Goal: Task Accomplishment & Management: Manage account settings

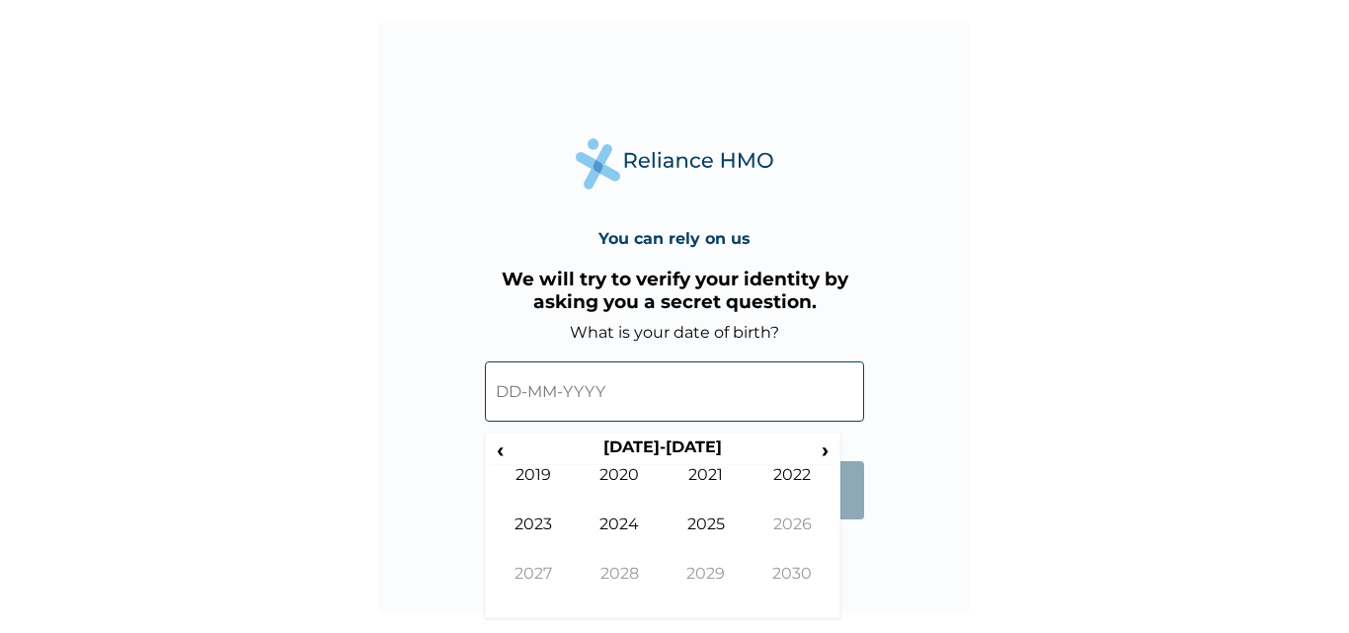
click at [850, 455] on form "What is your date of birth? ‹ 2020-2029 › 2019 2020 2021 2022 2023 2024 2025 20…" at bounding box center [674, 431] width 379 height 216
click at [502, 449] on span "‹" at bounding box center [500, 449] width 21 height 25
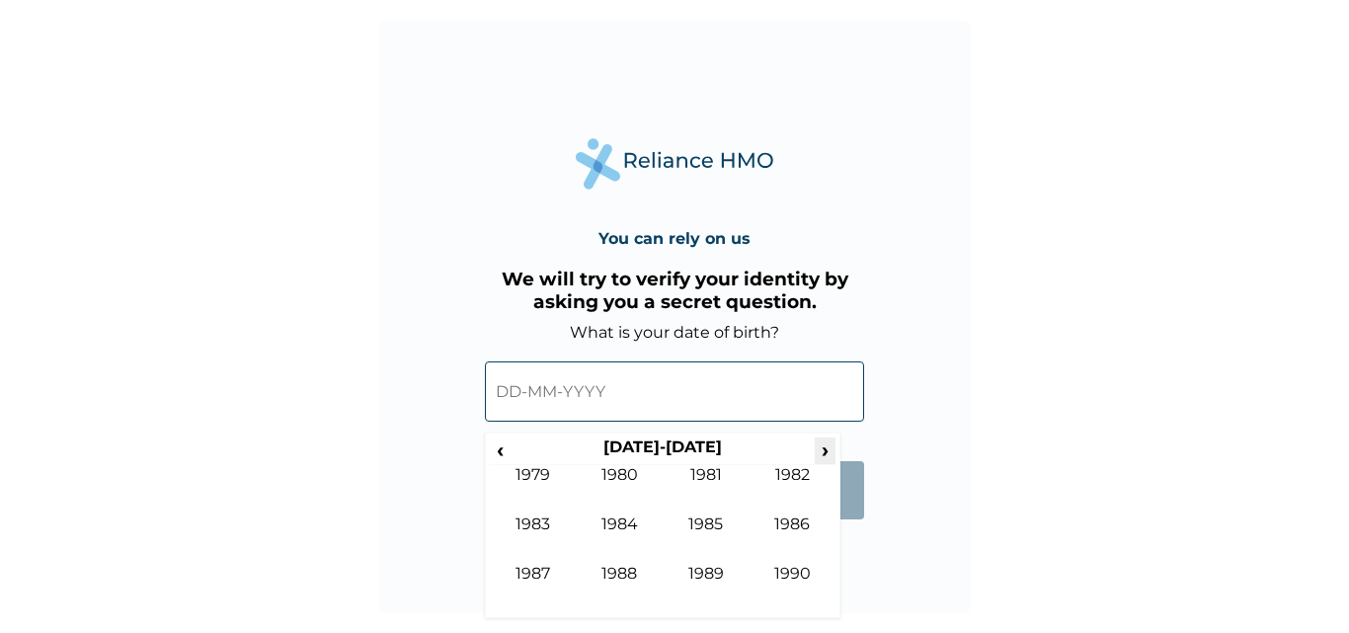
click at [821, 452] on span "›" at bounding box center [826, 449] width 22 height 25
click at [643, 523] on td "1994" at bounding box center [620, 538] width 87 height 49
click at [780, 521] on td "Aug" at bounding box center [792, 538] width 87 height 49
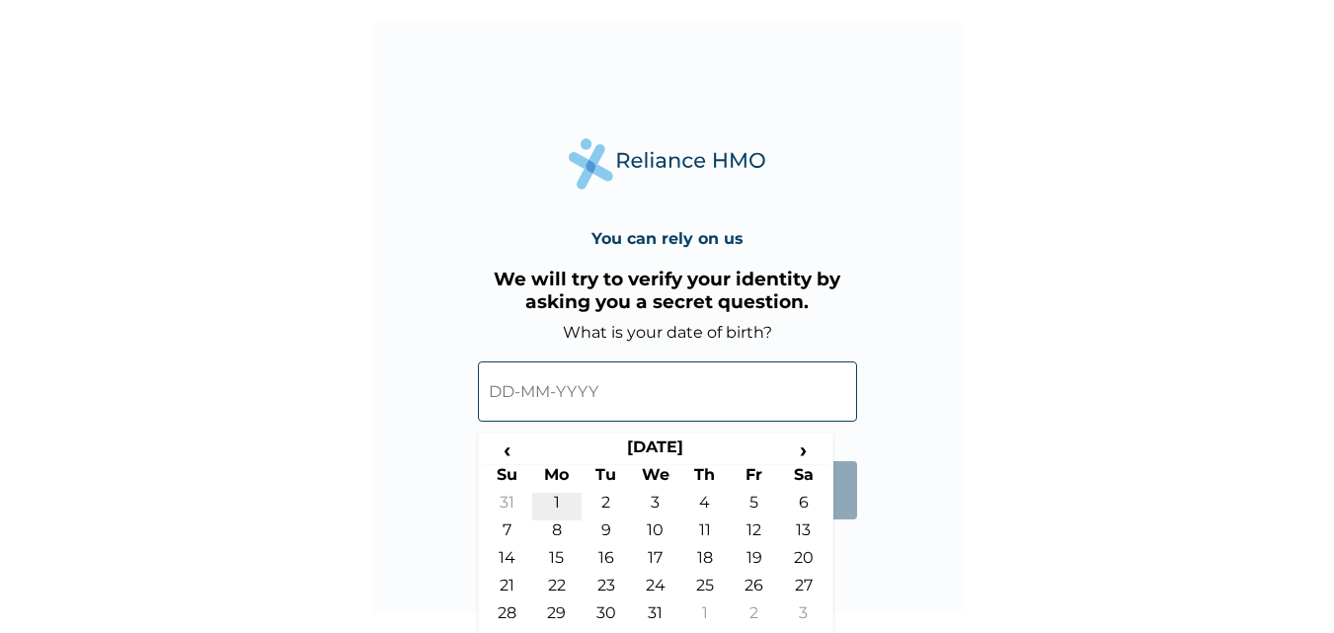
click at [561, 507] on td "1" at bounding box center [556, 507] width 49 height 28
type input "01-08-1994"
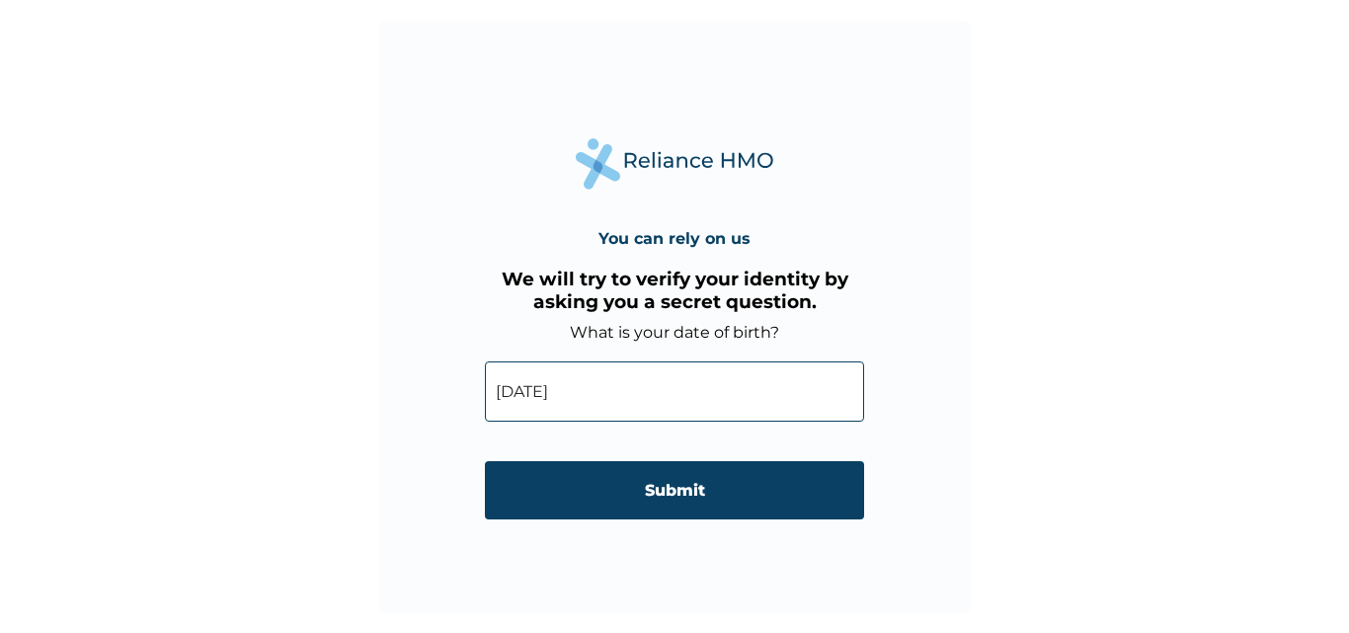
click at [651, 484] on input "Submit" at bounding box center [674, 490] width 379 height 58
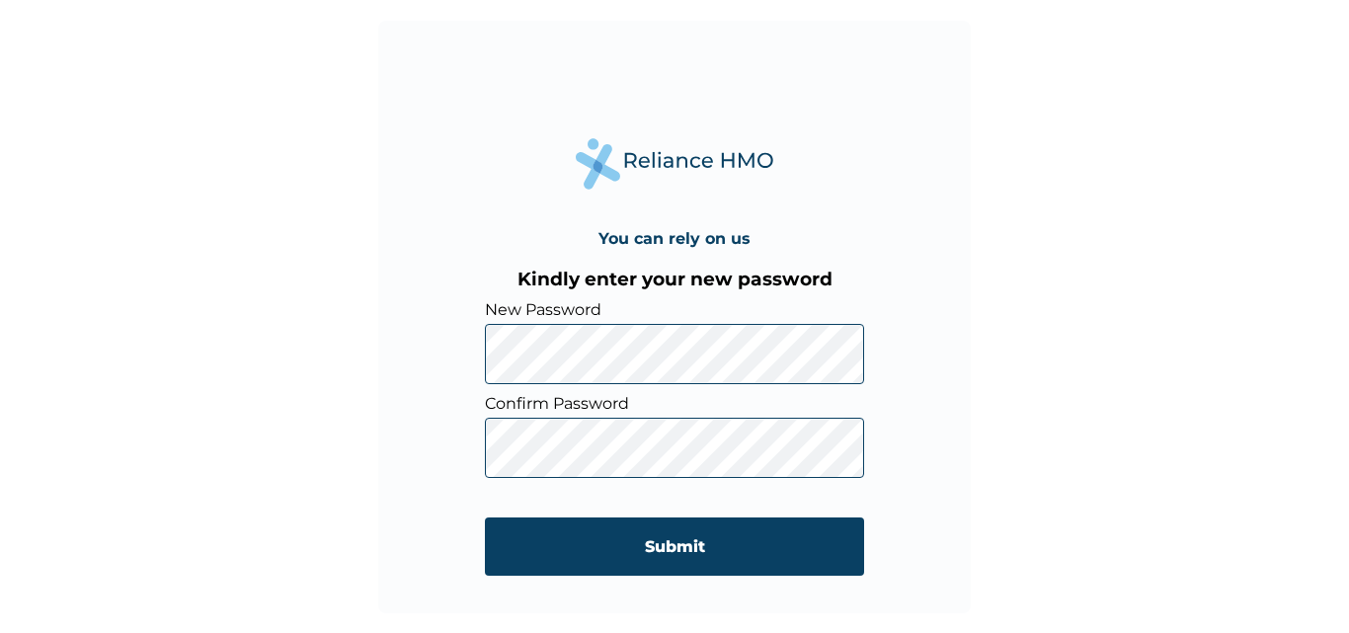
click at [709, 535] on input "Submit" at bounding box center [674, 546] width 379 height 58
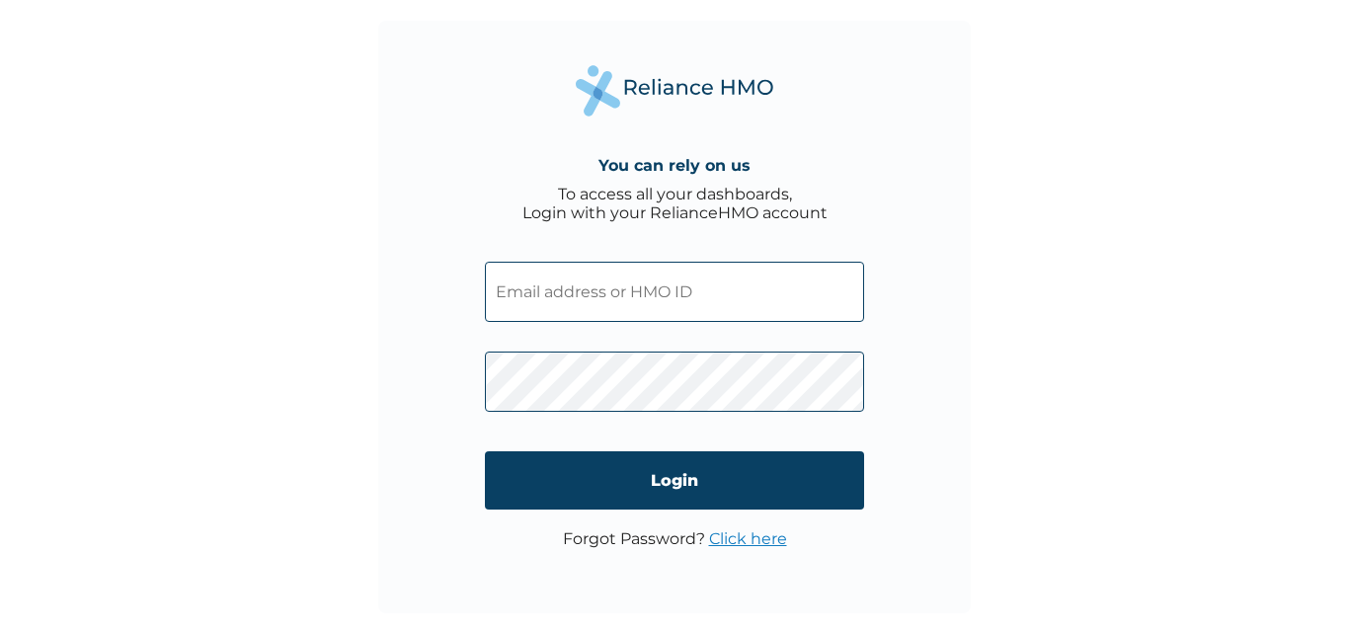
click at [770, 294] on input "text" at bounding box center [674, 292] width 379 height 60
click at [741, 290] on input "text" at bounding box center [674, 292] width 379 height 60
click at [763, 296] on input "text" at bounding box center [674, 292] width 379 height 60
type input "h"
type input "HII/10025/A"
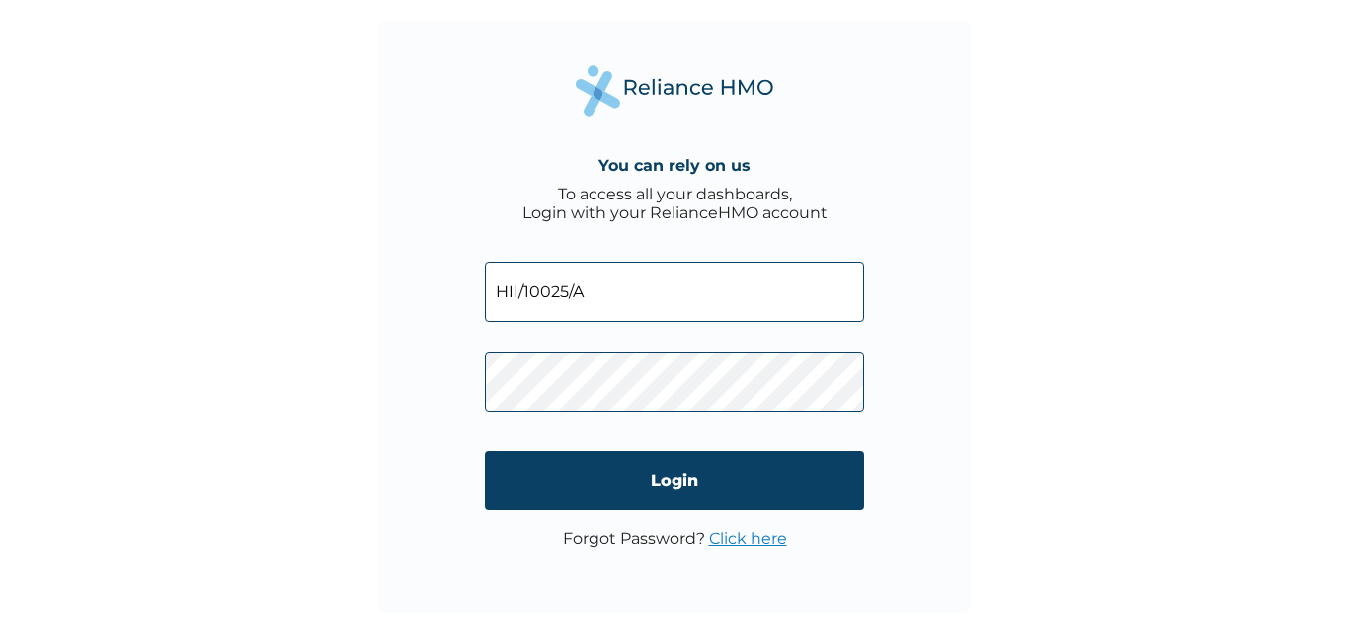
click at [935, 400] on div "You can rely on us To access all your dashboards, Login with your RelianceHMO a…" at bounding box center [674, 317] width 592 height 592
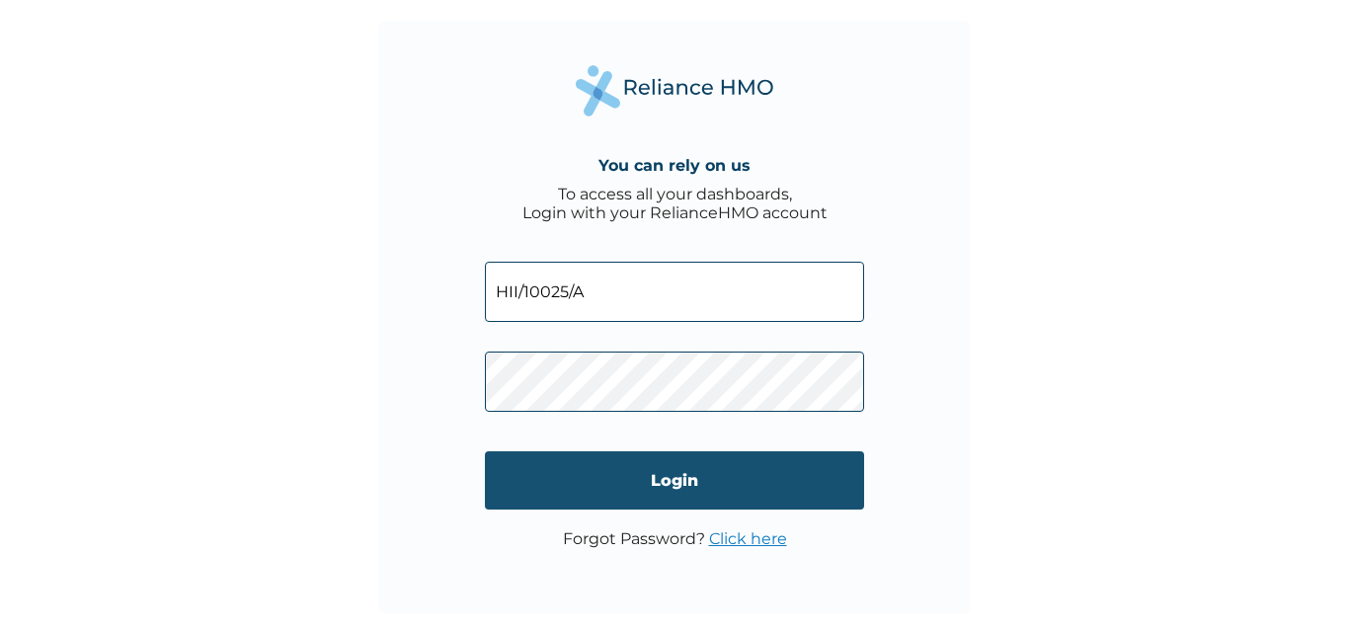
click at [710, 490] on input "Login" at bounding box center [674, 480] width 379 height 58
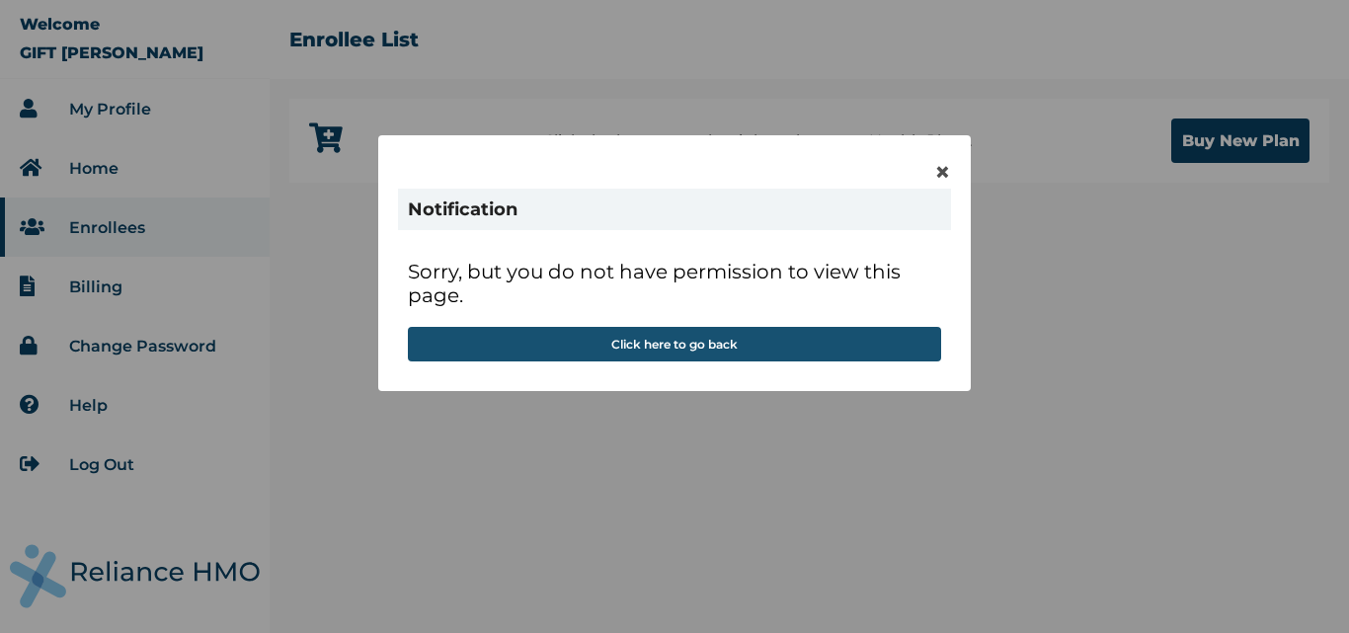
click at [707, 342] on button "Click here to go back" at bounding box center [674, 344] width 533 height 35
